Goal: Navigation & Orientation: Find specific page/section

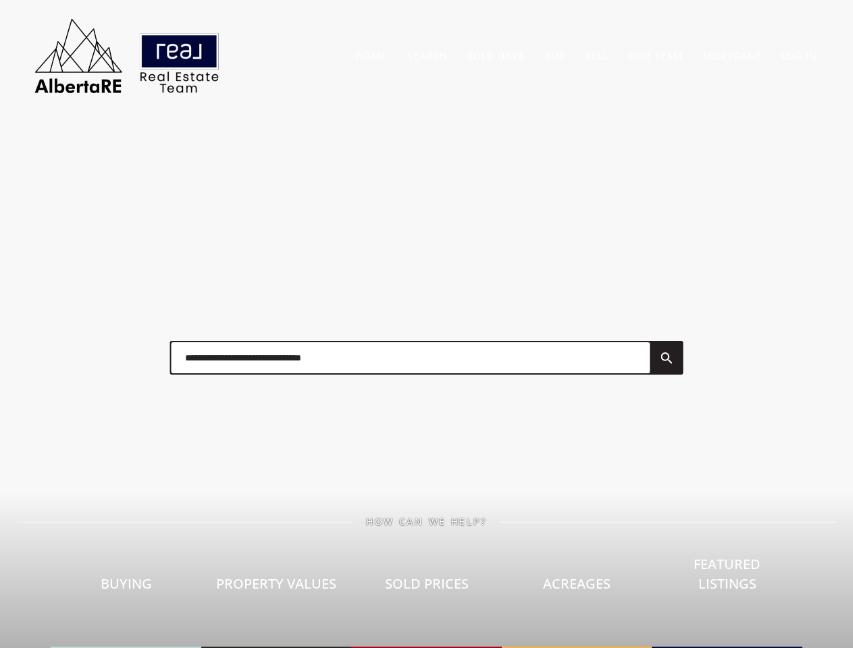
click at [426, 324] on div at bounding box center [427, 358] width 540 height 68
click at [427, 55] on link "Search" at bounding box center [427, 55] width 40 height 13
click at [555, 55] on link "Buy" at bounding box center [555, 55] width 20 height 13
click at [597, 55] on link "Sell" at bounding box center [597, 55] width 23 height 13
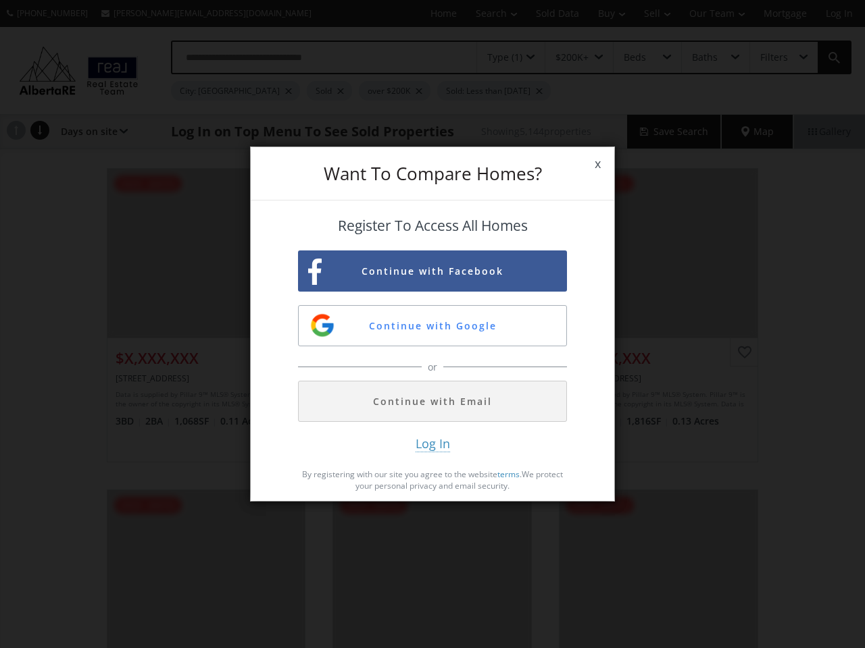
click at [597, 164] on span "x" at bounding box center [597, 164] width 33 height 38
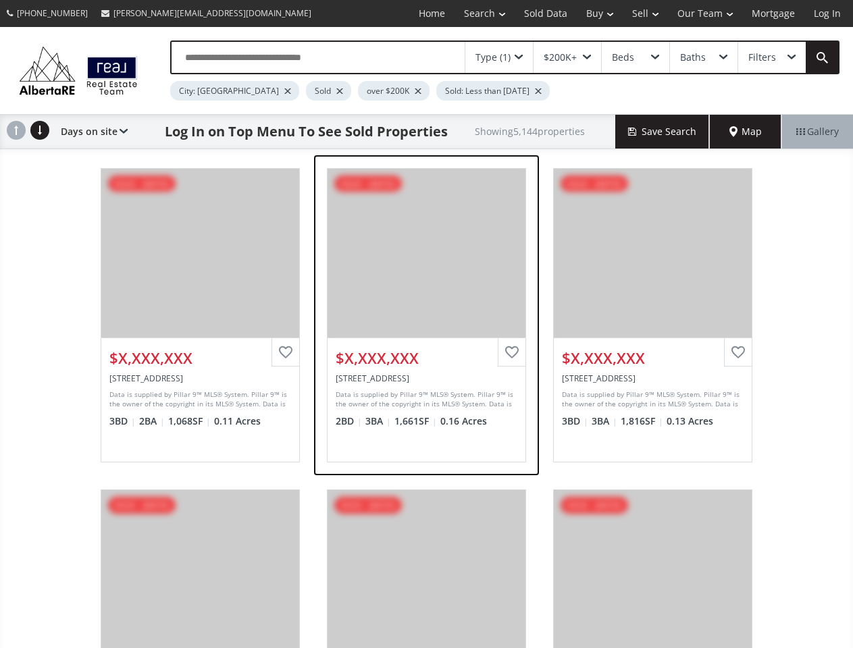
click at [432, 271] on div "View Photos & Details" at bounding box center [427, 253] width 198 height 169
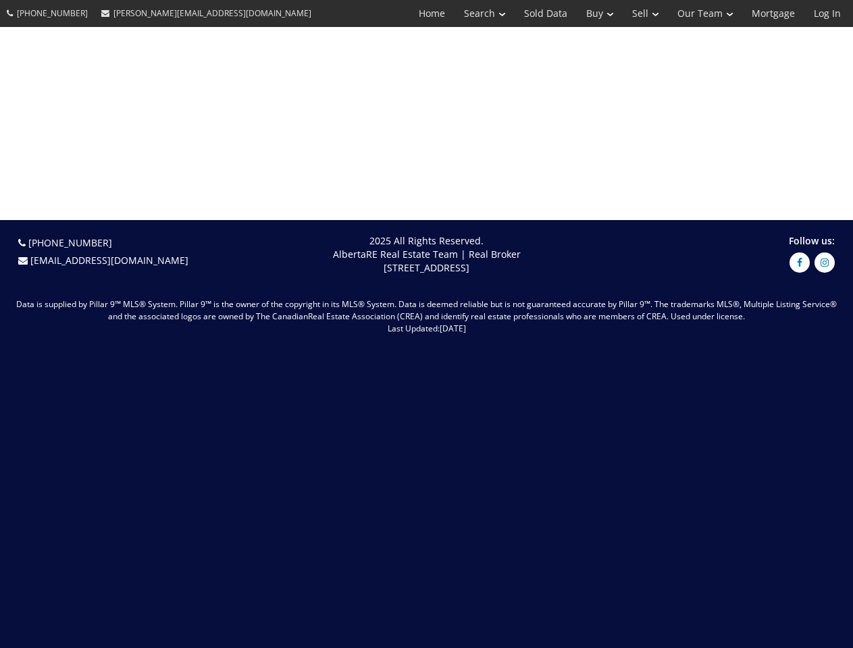
click at [440, 326] on span "[DATE]" at bounding box center [453, 328] width 26 height 11
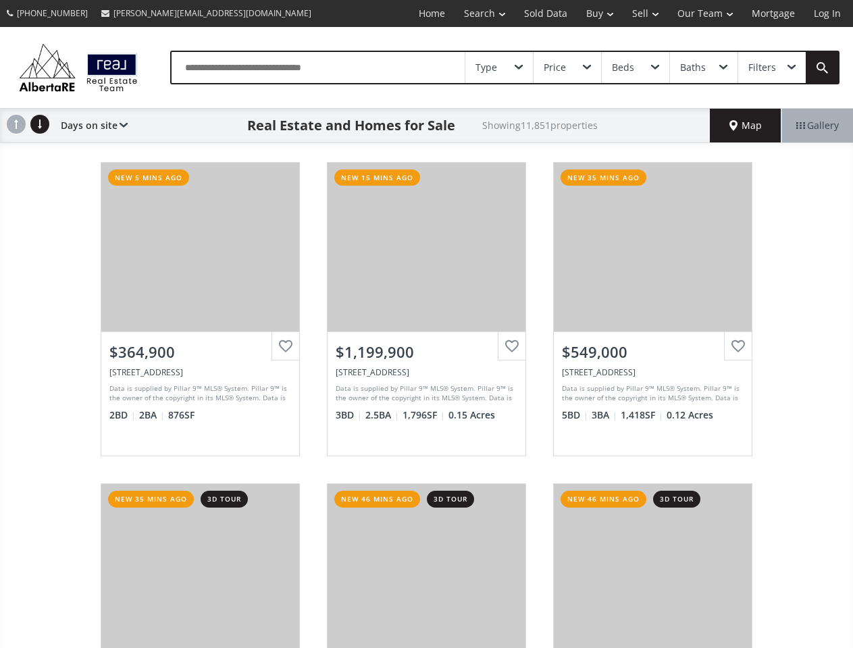
click at [475, 14] on link "Search" at bounding box center [485, 13] width 60 height 27
click at [593, 14] on link "Buy" at bounding box center [600, 13] width 46 height 27
click at [641, 14] on link "Sell" at bounding box center [645, 13] width 45 height 27
click at [704, 14] on link "Our Team" at bounding box center [705, 13] width 74 height 27
click at [827, 14] on link "Log In" at bounding box center [827, 13] width 46 height 27
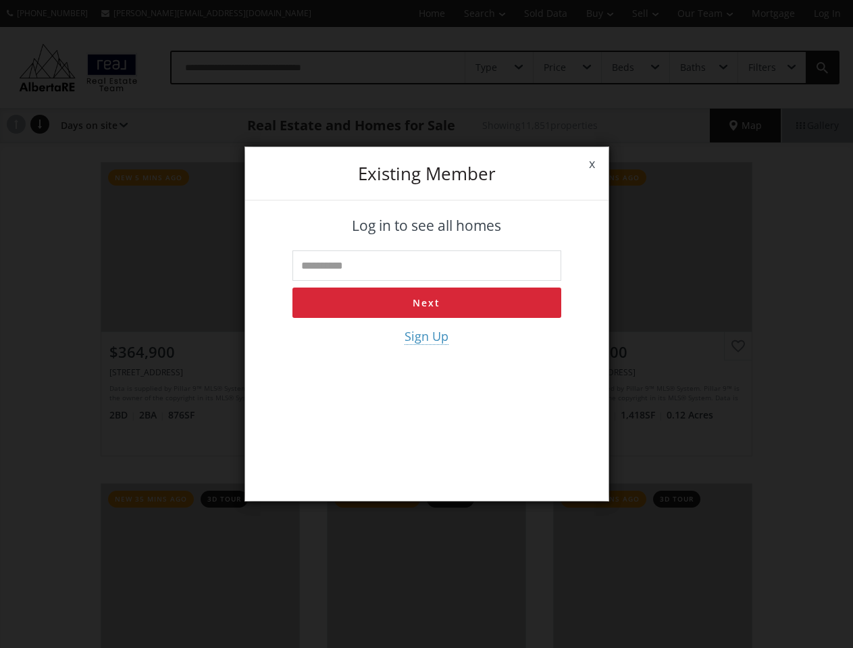
click at [499, 68] on div "x Existing member Log in to see all homes Next Sign Up" at bounding box center [426, 324] width 853 height 648
click at [567, 68] on div "x Existing member Log in to see all homes Next Sign Up" at bounding box center [426, 324] width 853 height 648
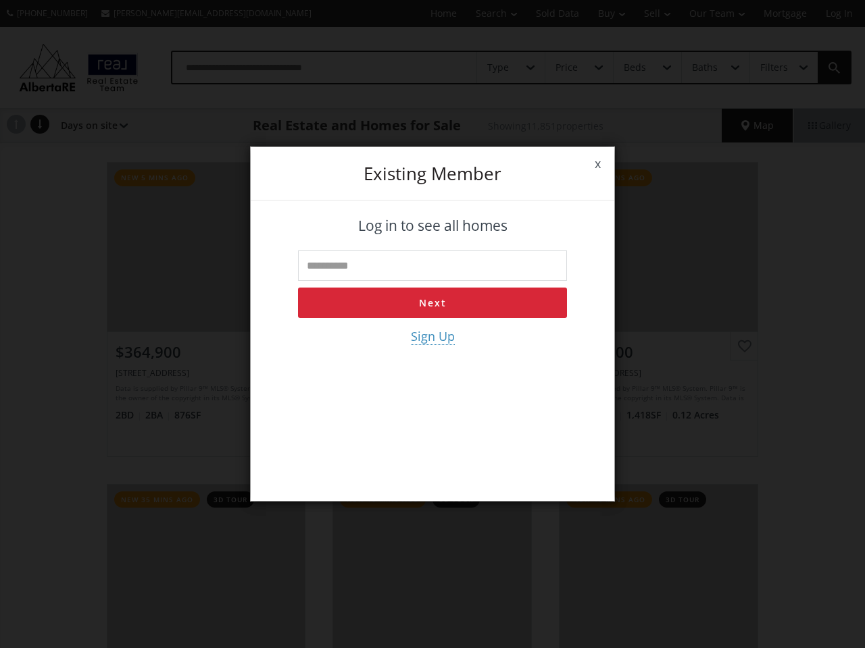
click at [635, 68] on div "x Existing member Log in to see all homes Next Sign Up" at bounding box center [432, 324] width 865 height 648
click at [703, 68] on div "x Existing member Log in to see all homes Next Sign Up" at bounding box center [432, 324] width 865 height 648
click at [771, 68] on div "x Existing member Log in to see all homes Next Sign Up" at bounding box center [432, 324] width 865 height 648
